Goal: Information Seeking & Learning: Learn about a topic

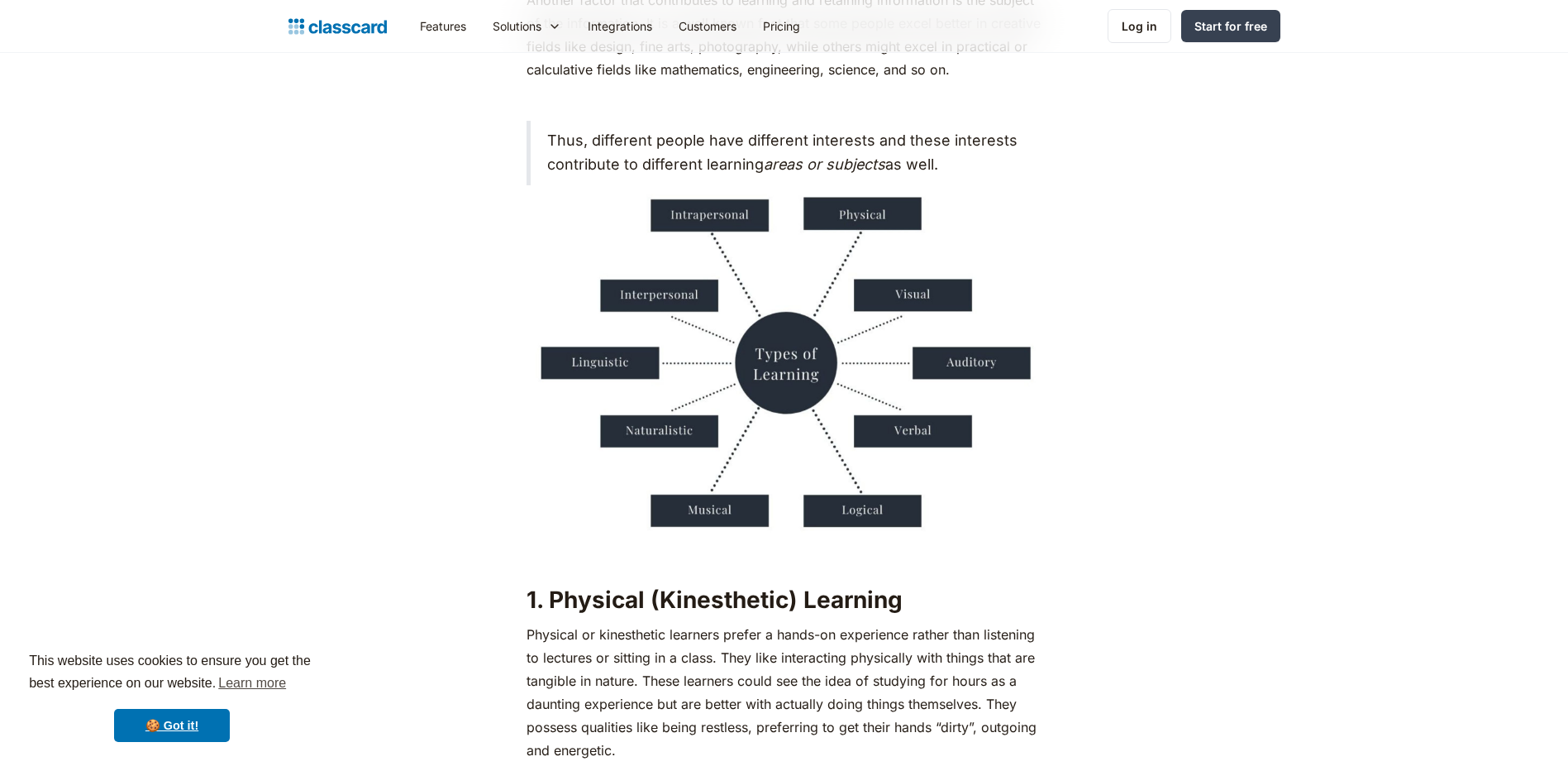
drag, startPoint x: 0, startPoint y: 0, endPoint x: 1142, endPoint y: 436, distance: 1222.4
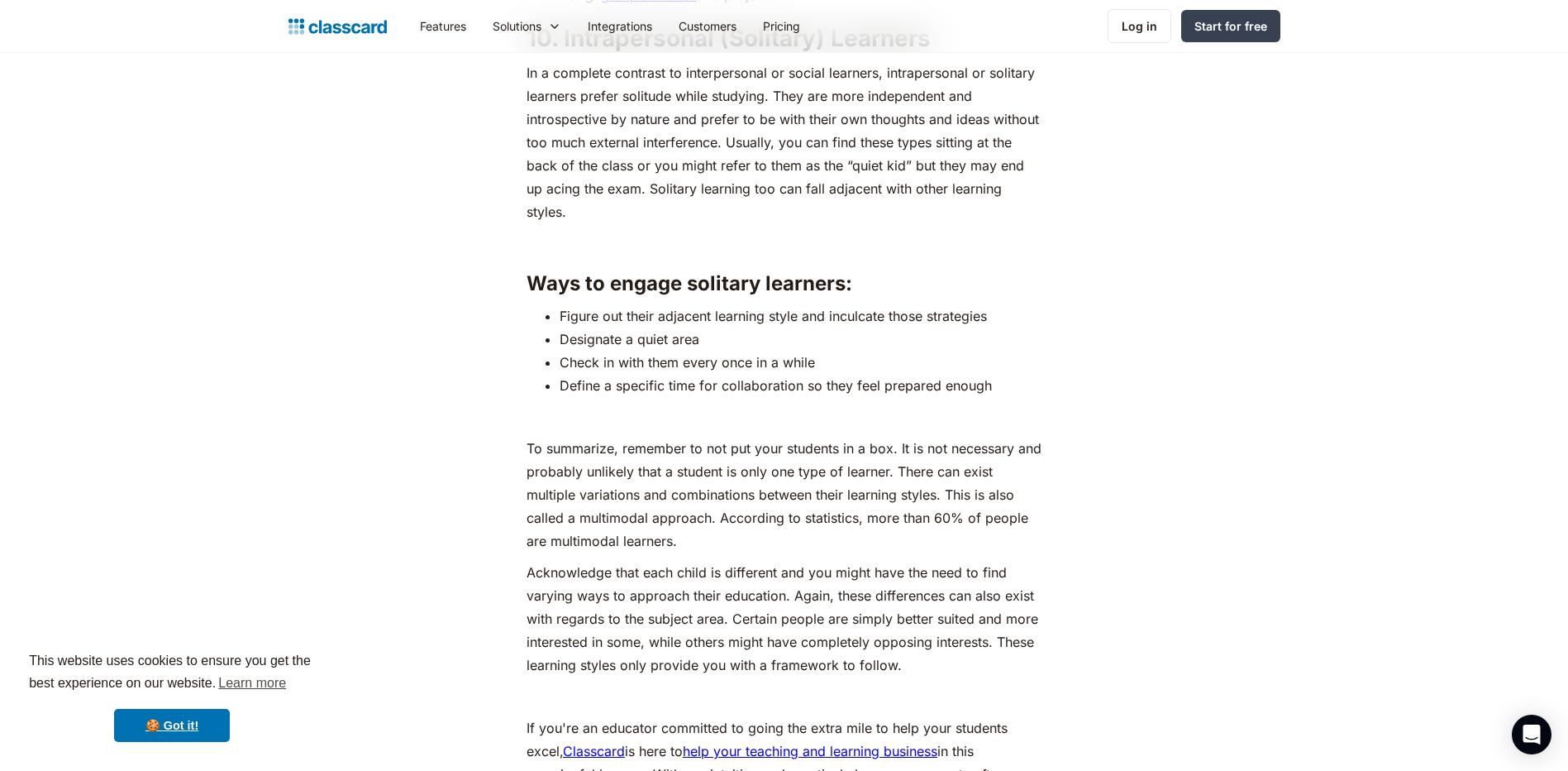
scroll to position [6991, 0]
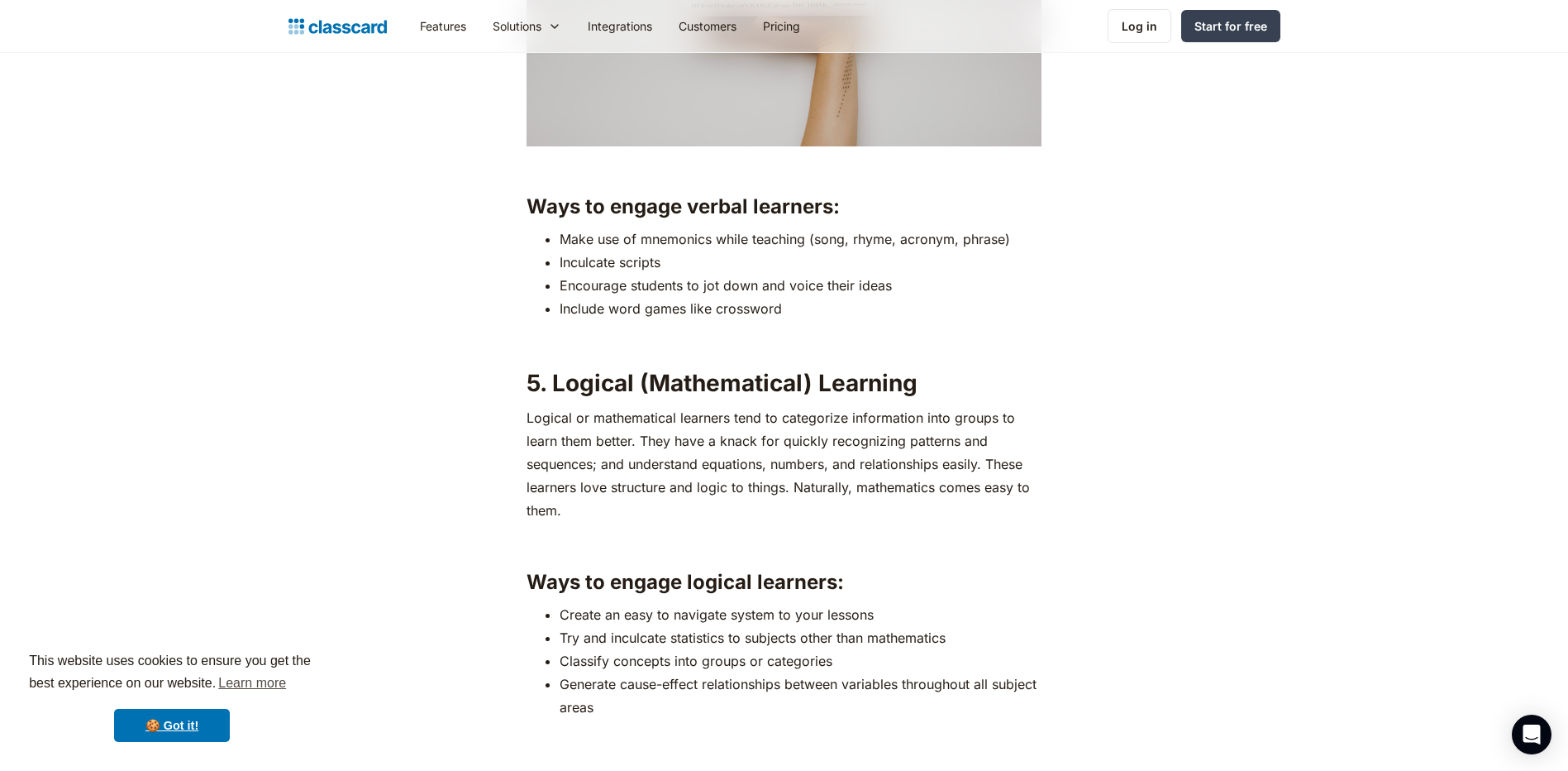
scroll to position [3968, 0]
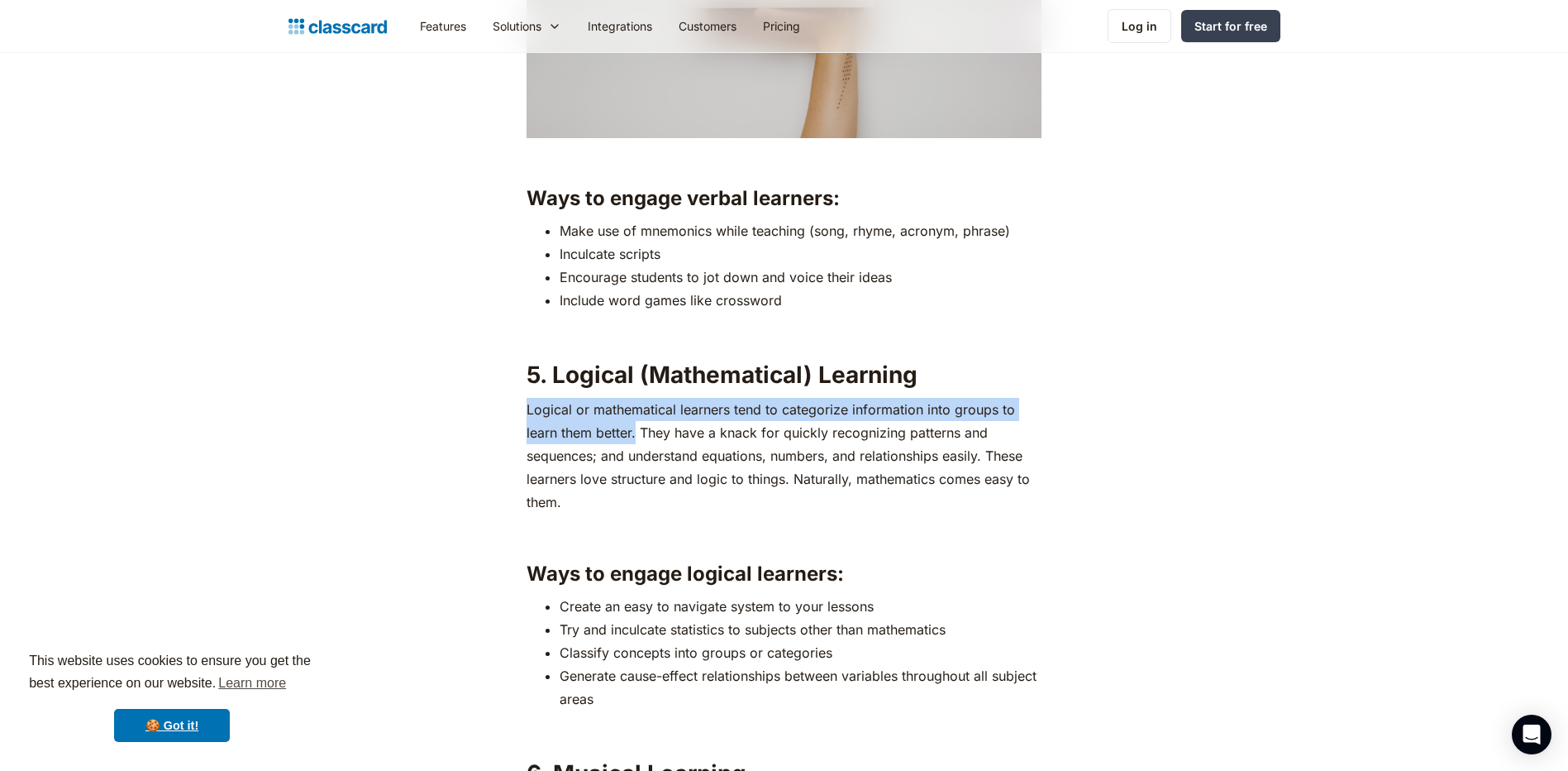
drag, startPoint x: 637, startPoint y: 437, endPoint x: 526, endPoint y: 413, distance: 113.6
click at [526, 413] on p "Logical or mathematical learners tend to categorize information into groups to …" at bounding box center [783, 456] width 515 height 116
drag, startPoint x: 526, startPoint y: 413, endPoint x: 601, endPoint y: 416, distance: 75.1
copy p "Logical or mathematical learners tend to categorize information into groups to …"
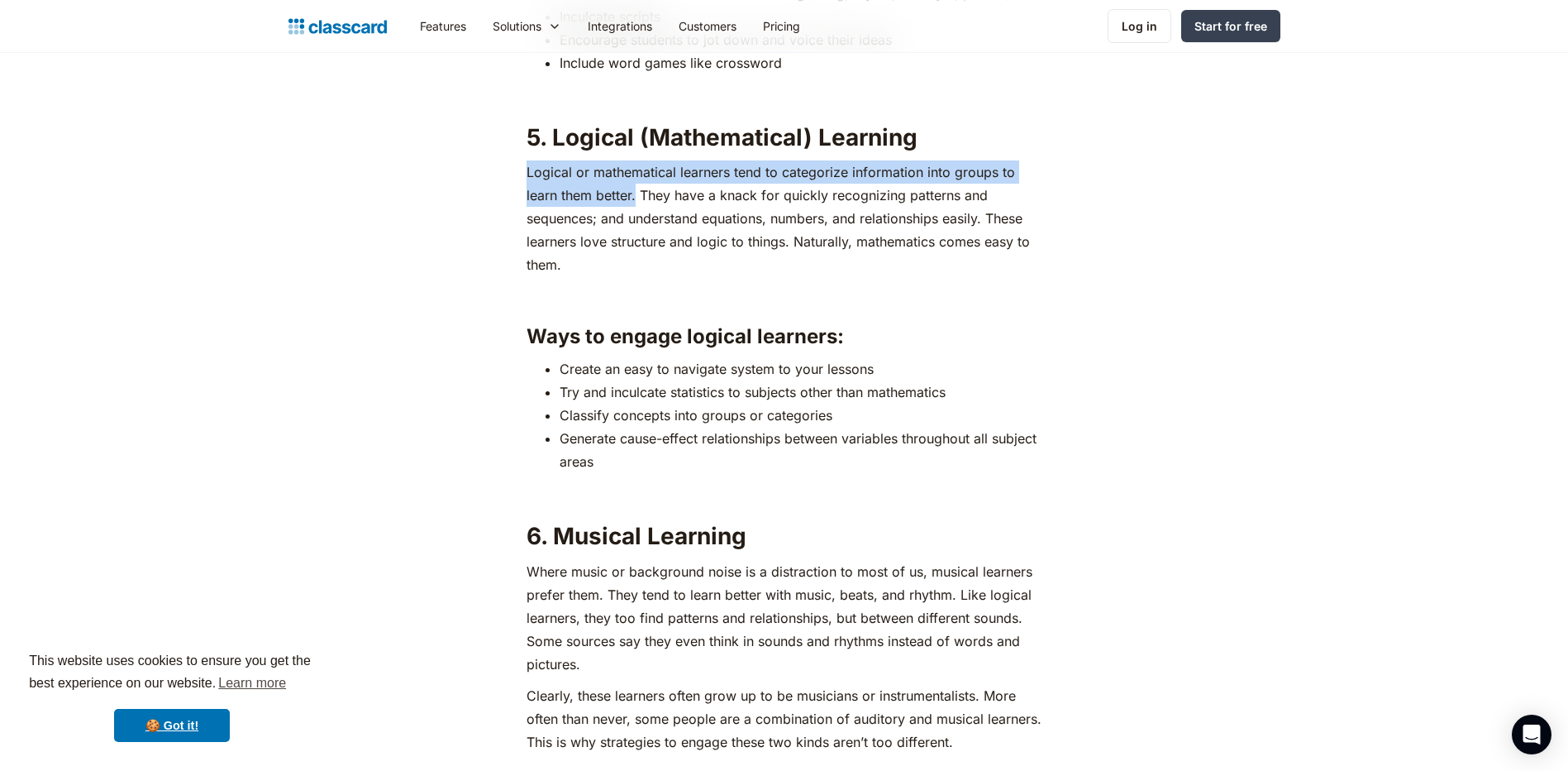
scroll to position [4217, 0]
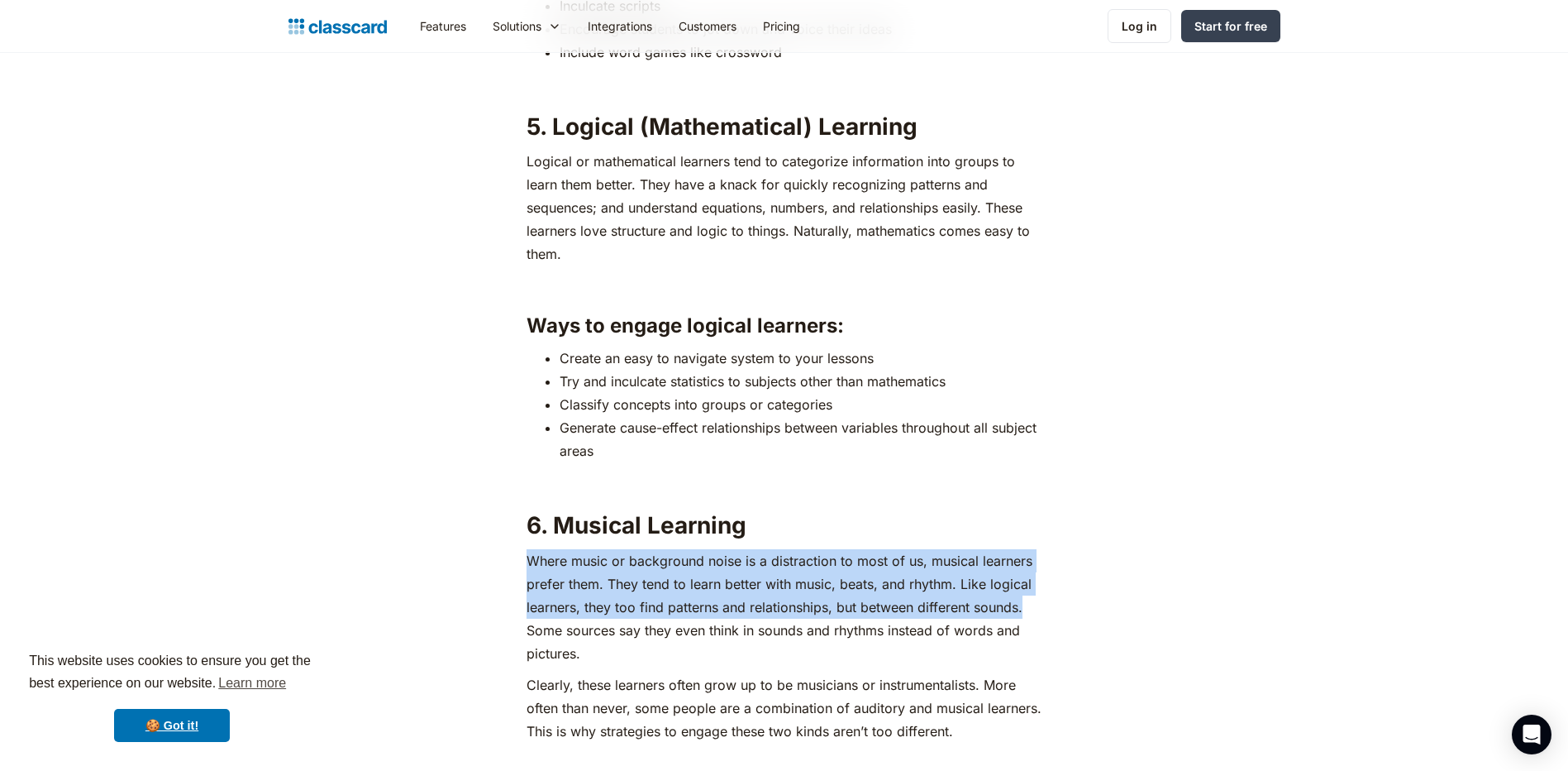
drag, startPoint x: 1027, startPoint y: 610, endPoint x: 526, endPoint y: 560, distance: 503.5
click at [526, 560] on p "Where music or background noise is a distraction to most of us, musical learner…" at bounding box center [783, 606] width 515 height 116
drag, startPoint x: 526, startPoint y: 561, endPoint x: 679, endPoint y: 587, distance: 155.2
copy p "Where music or background noise is a distraction to most of us, musical learner…"
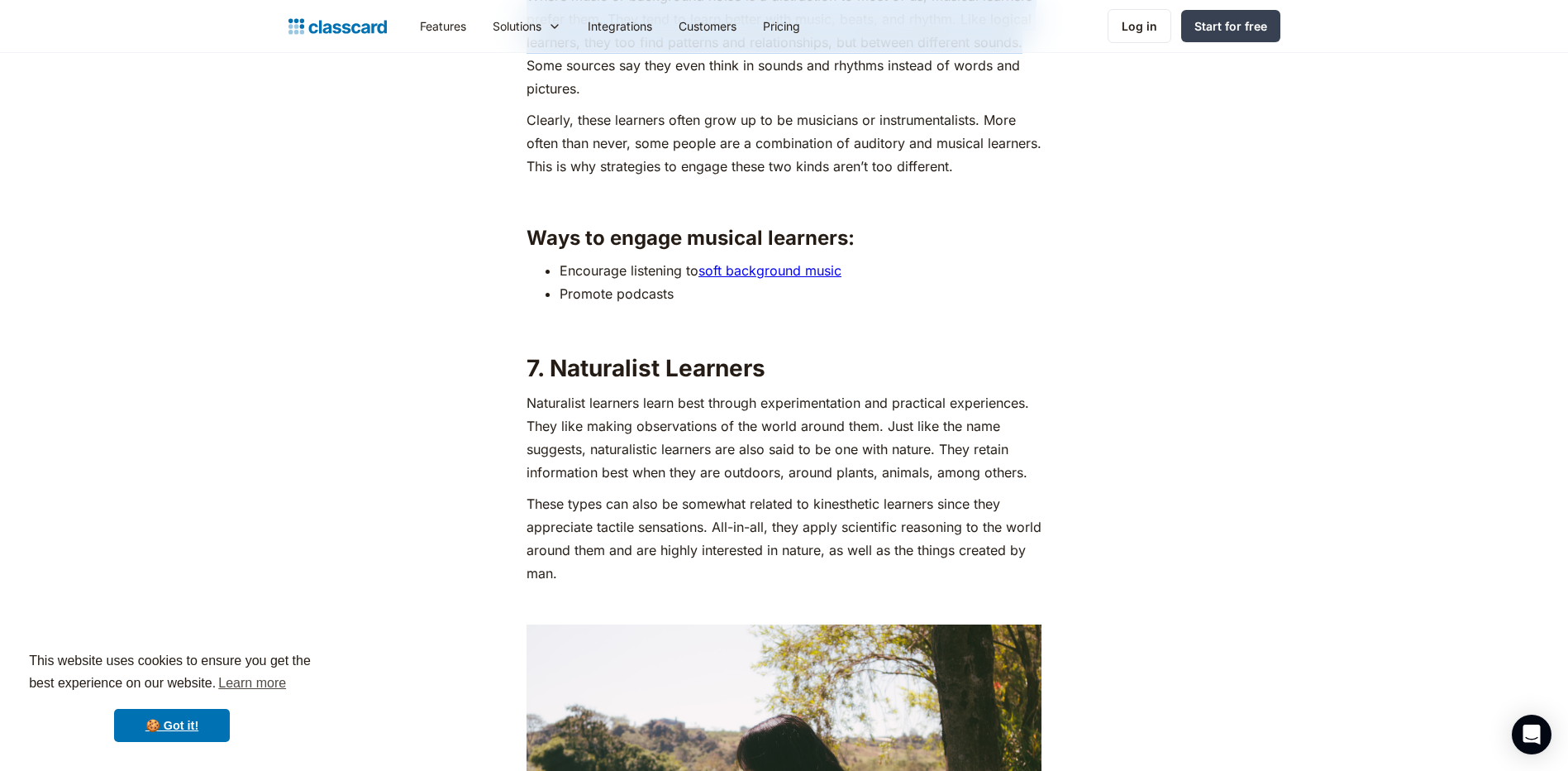
scroll to position [4795, 0]
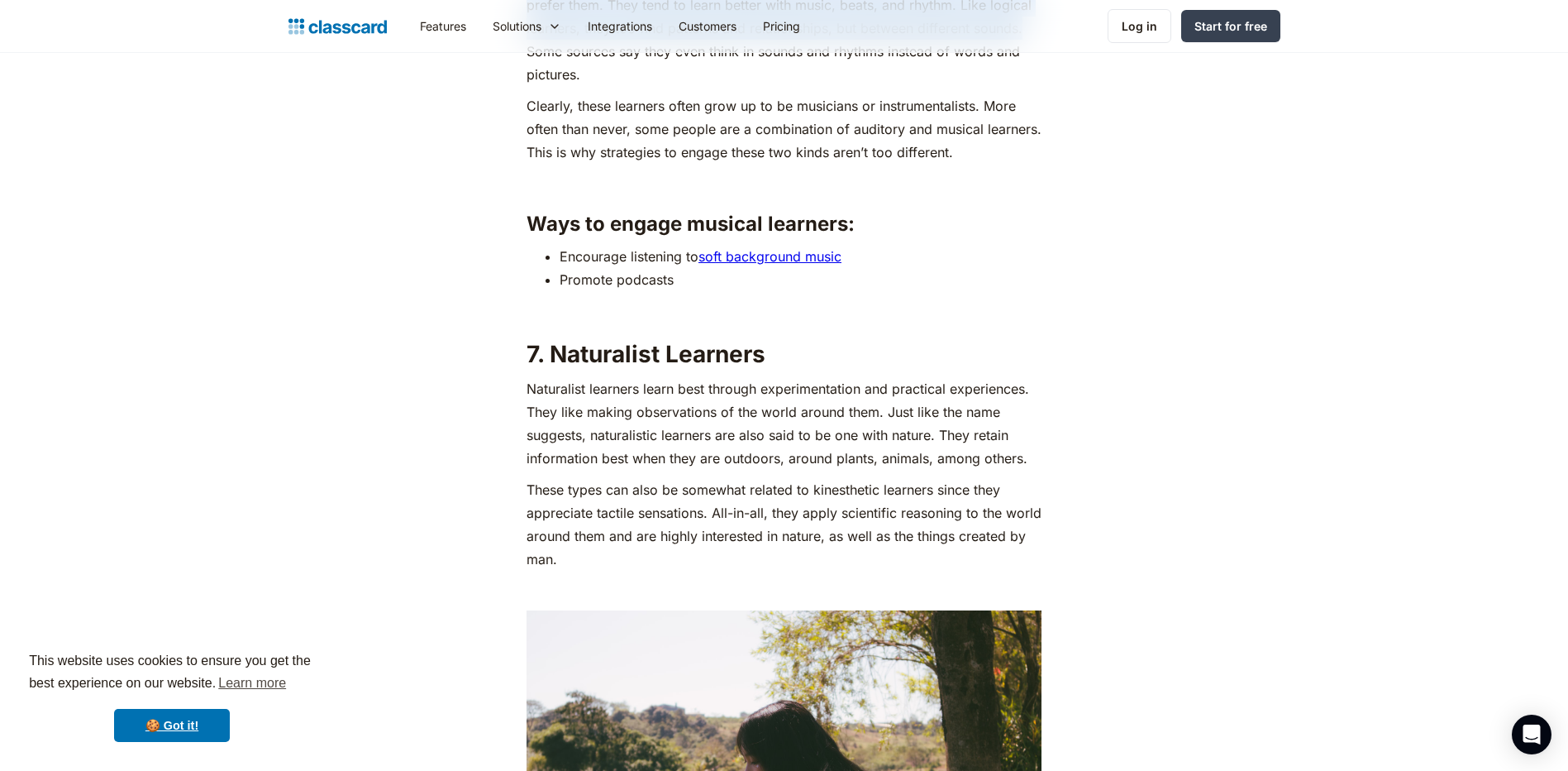
drag, startPoint x: 1030, startPoint y: 456, endPoint x: 532, endPoint y: 384, distance: 503.2
click at [530, 382] on p "Naturalist learners learn best through experimentation and practical experience…" at bounding box center [783, 423] width 515 height 92
drag, startPoint x: 532, startPoint y: 384, endPoint x: 659, endPoint y: 413, distance: 130.3
copy p "Naturalist learners learn best through experimentation and practical experience…"
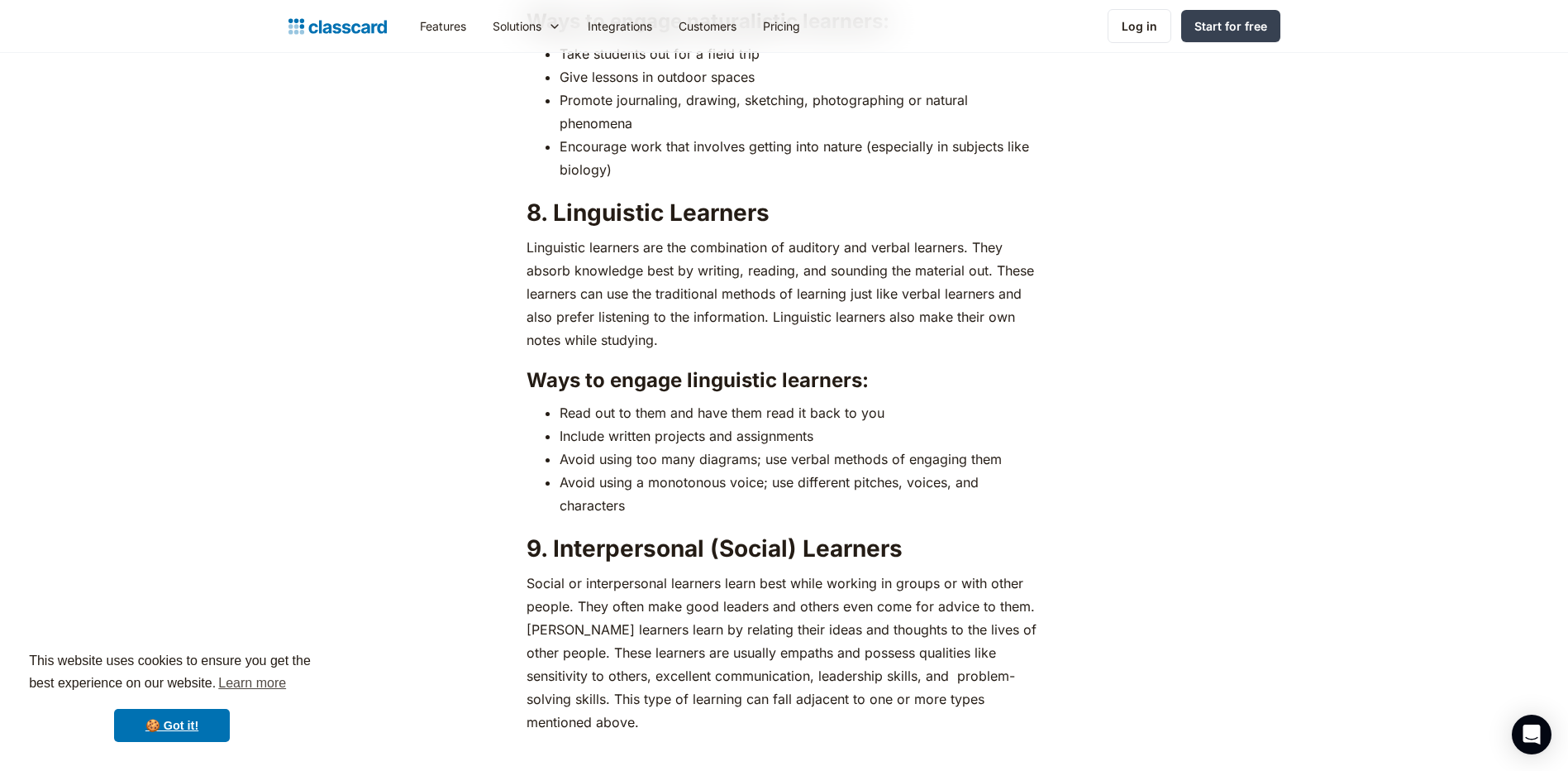
scroll to position [5870, 0]
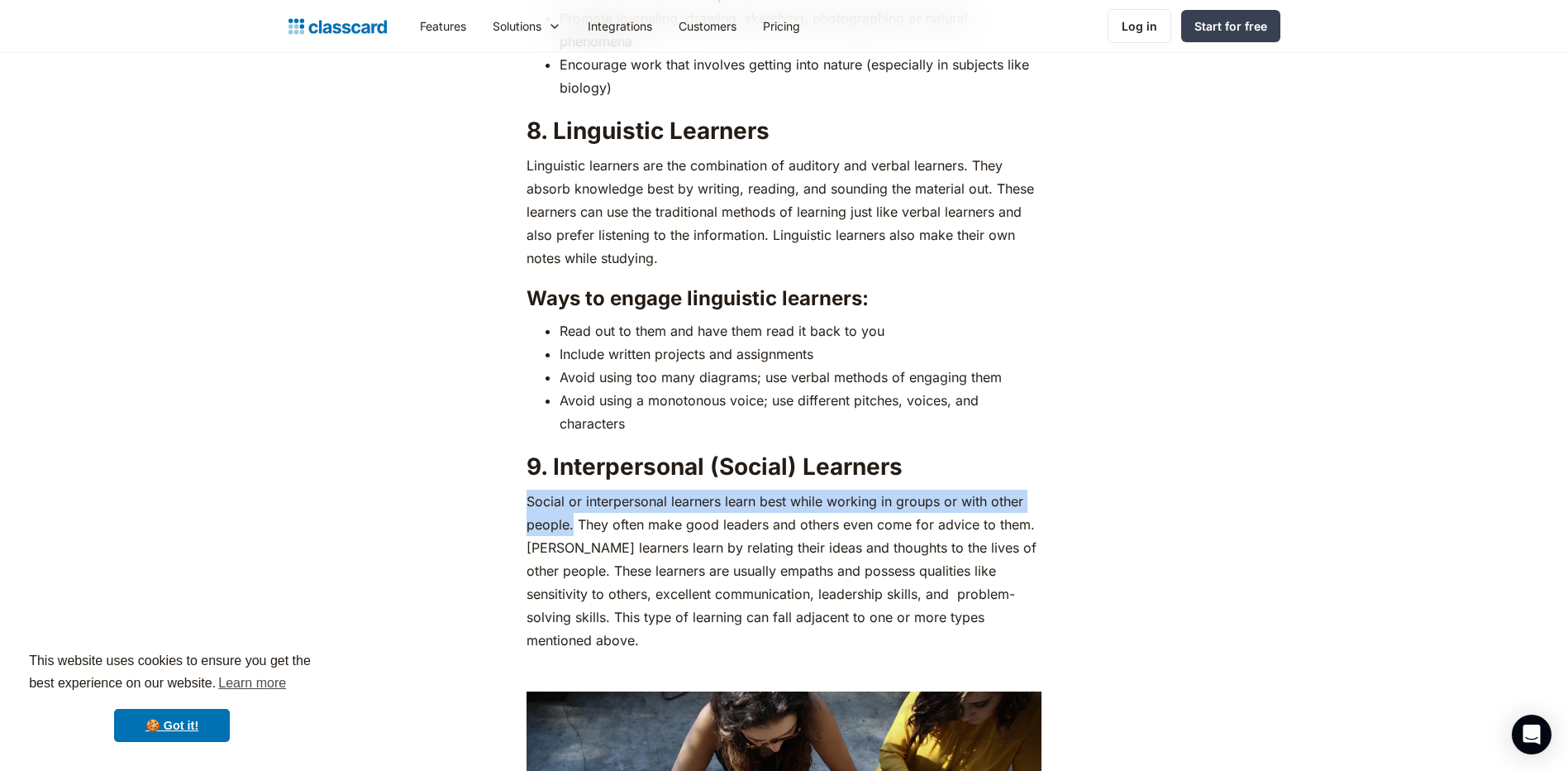
drag, startPoint x: 573, startPoint y: 525, endPoint x: 521, endPoint y: 502, distance: 56.9
drag, startPoint x: 521, startPoint y: 502, endPoint x: 548, endPoint y: 517, distance: 30.9
copy p "Social or interpersonal learners learn best while working in groups or with oth…"
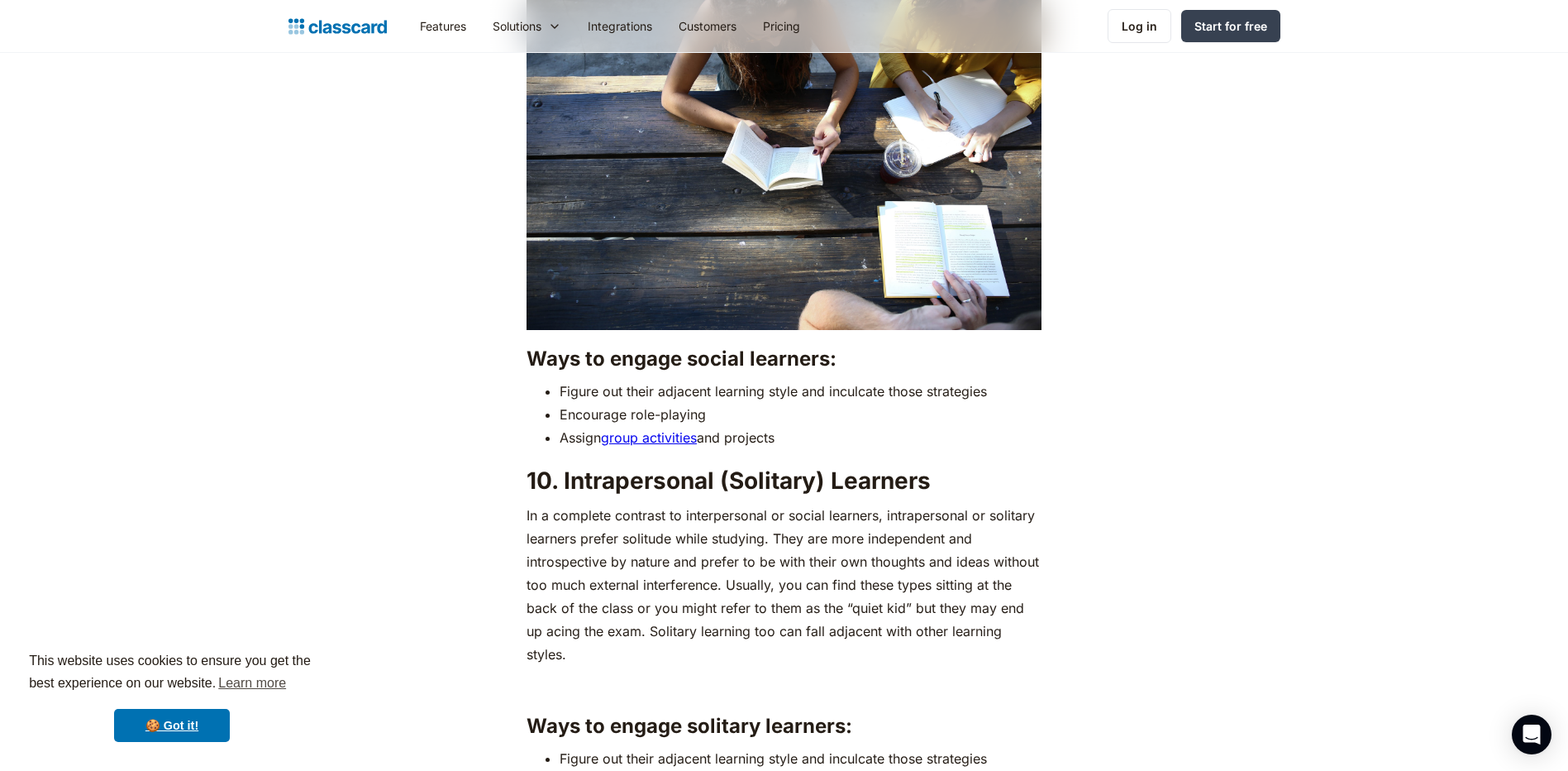
scroll to position [6615, 0]
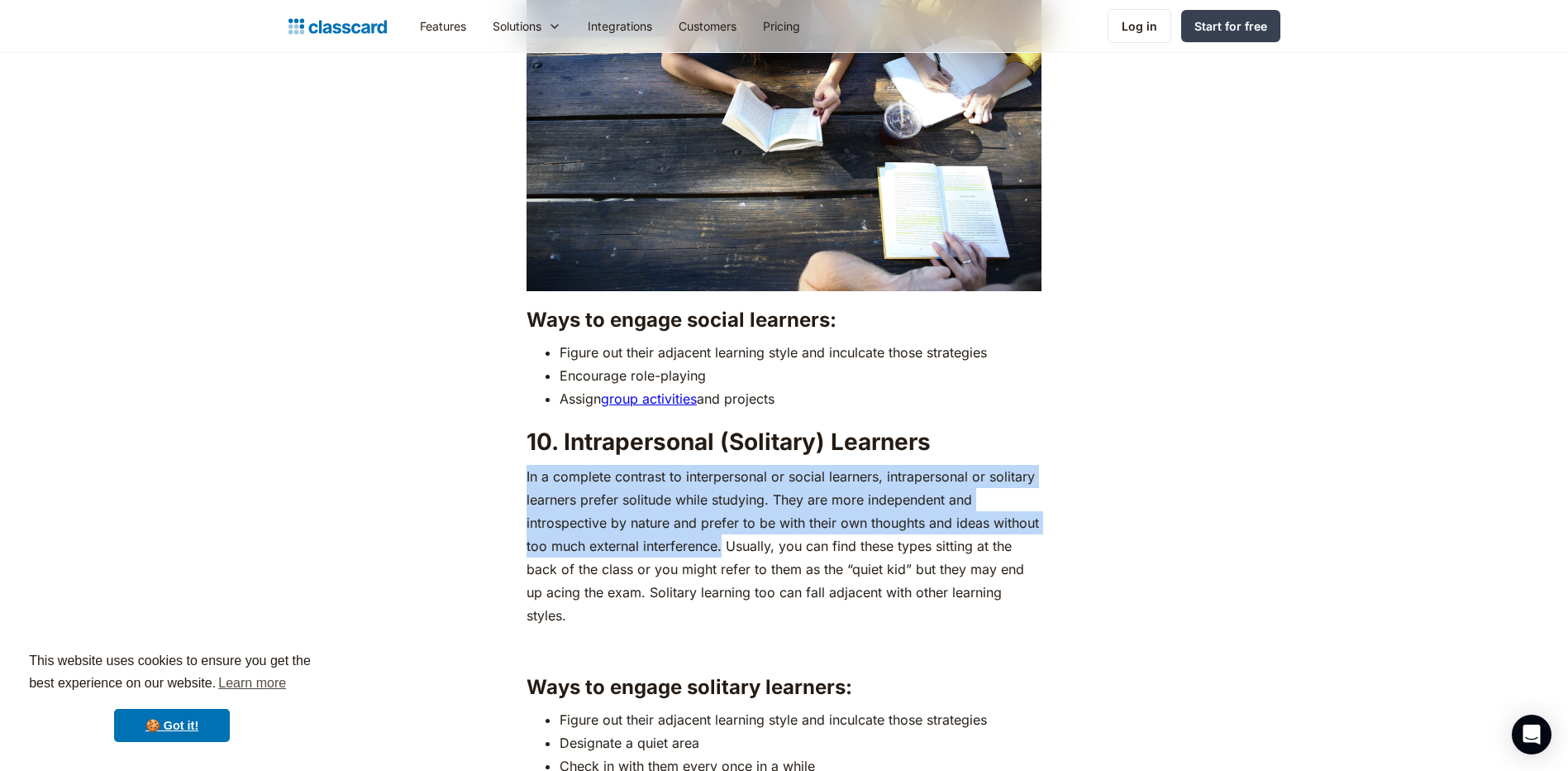
drag, startPoint x: 722, startPoint y: 521, endPoint x: 537, endPoint y: 468, distance: 192.4
click at [529, 464] on p "In a complete contrast to interpersonal or social learners, intrapersonal or so…" at bounding box center [783, 545] width 515 height 162
drag, startPoint x: 537, startPoint y: 468, endPoint x: 610, endPoint y: 481, distance: 74.1
copy p "n a complete contrast to interpersonal or social learners, intrapersonal or sol…"
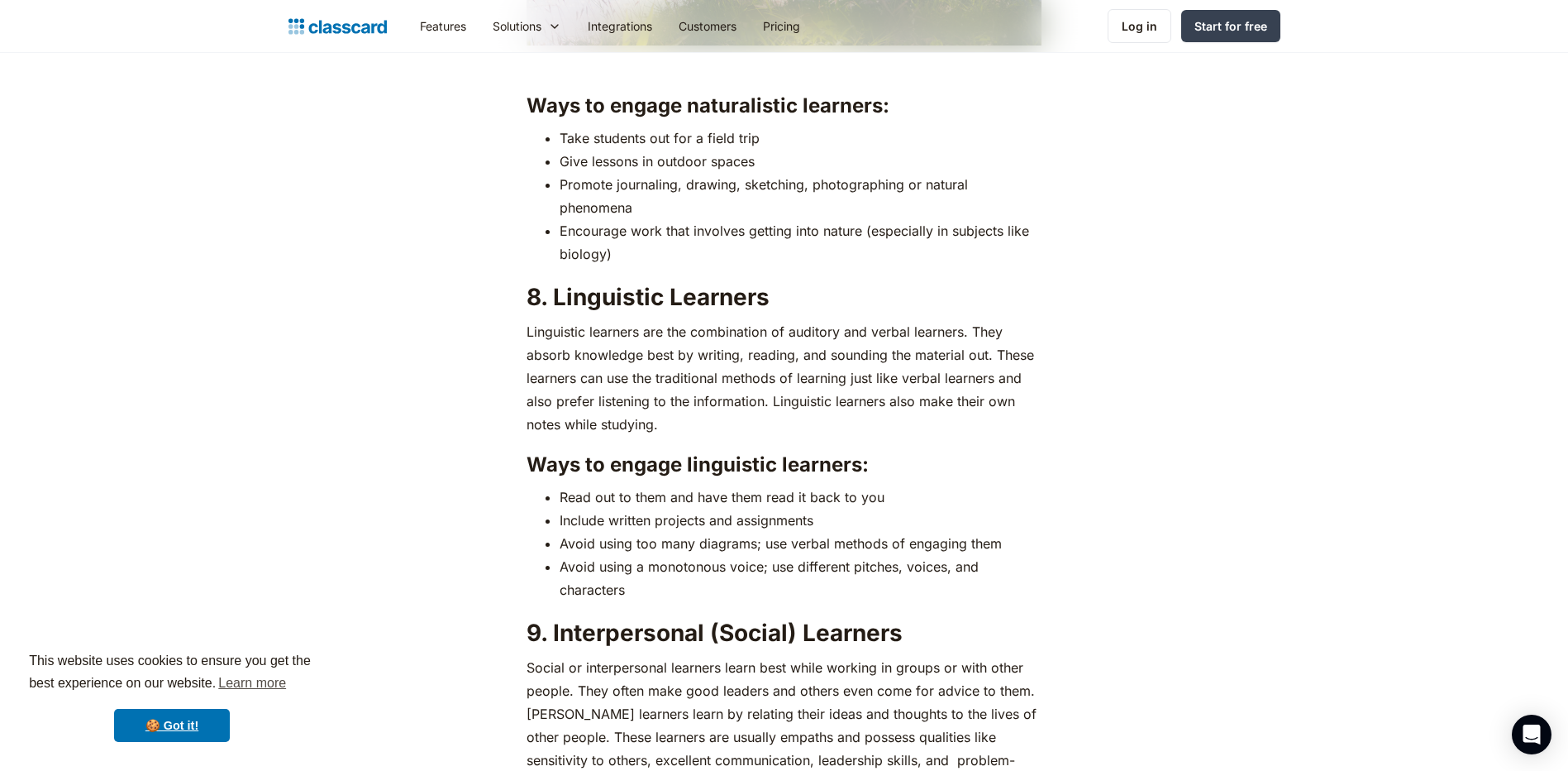
scroll to position [5622, 0]
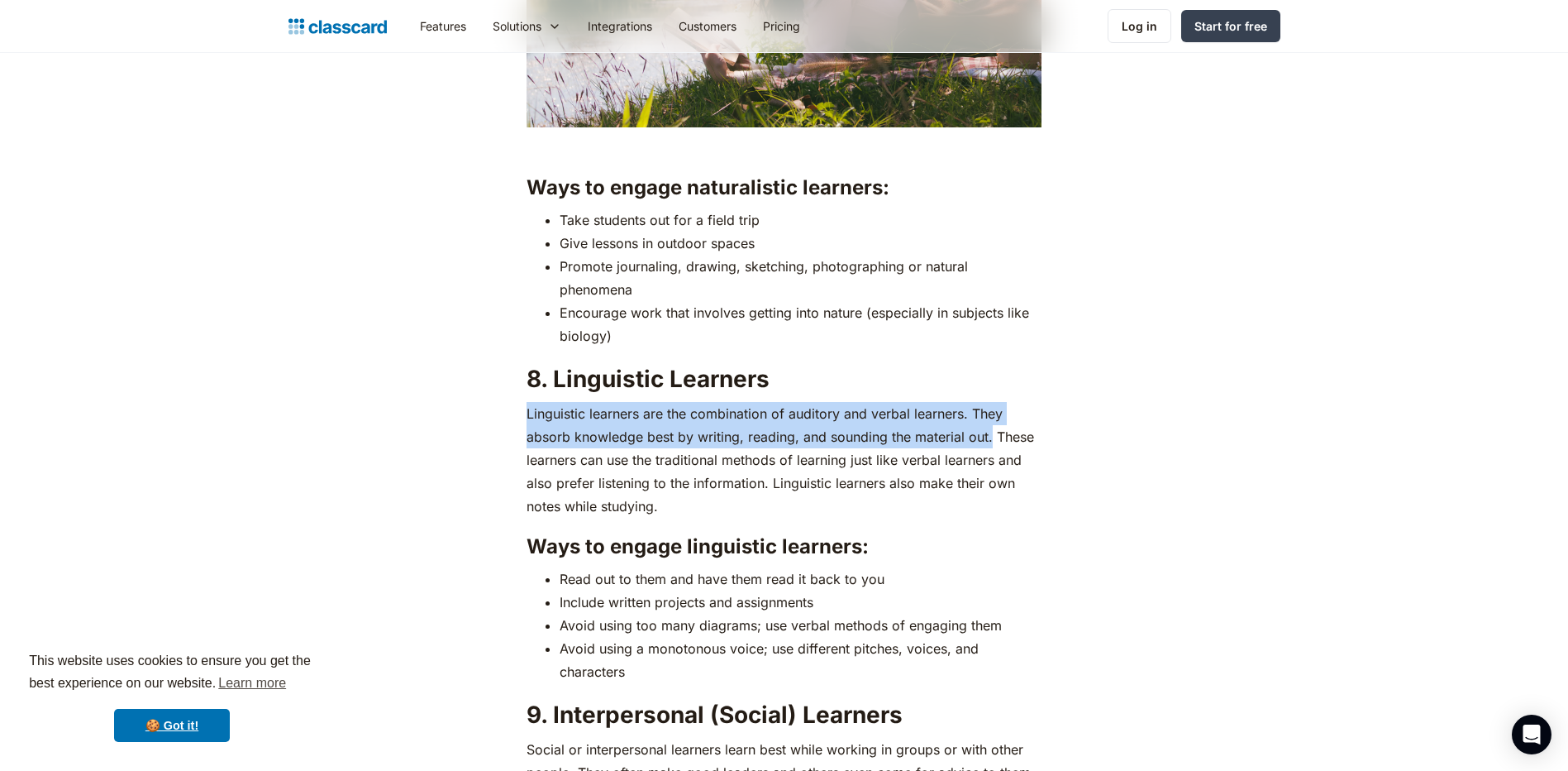
drag, startPoint x: 992, startPoint y: 438, endPoint x: 529, endPoint y: 422, distance: 463.3
drag, startPoint x: 529, startPoint y: 422, endPoint x: 620, endPoint y: 424, distance: 91.0
copy p "Linguistic learners are the combination of auditory and verbal learners. They a…"
